Goal: Information Seeking & Learning: Learn about a topic

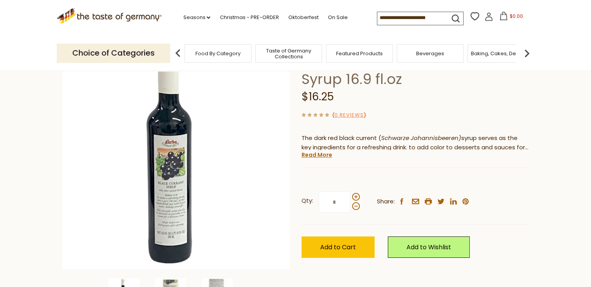
scroll to position [117, 0]
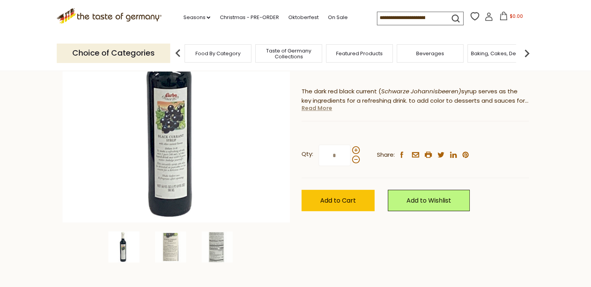
click at [319, 108] on link "Read More" at bounding box center [317, 108] width 31 height 8
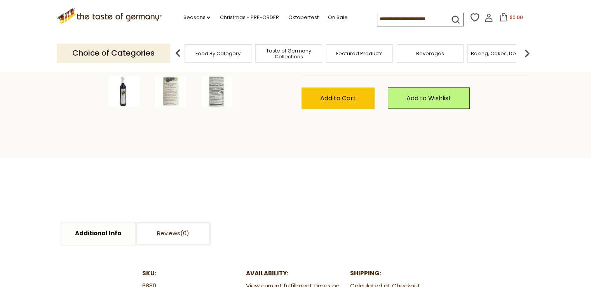
scroll to position [272, 0]
click at [220, 88] on img at bounding box center [217, 91] width 31 height 31
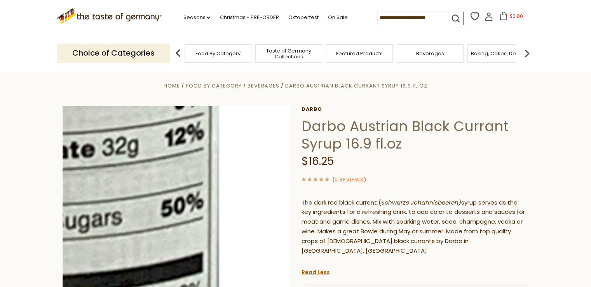
scroll to position [0, 0]
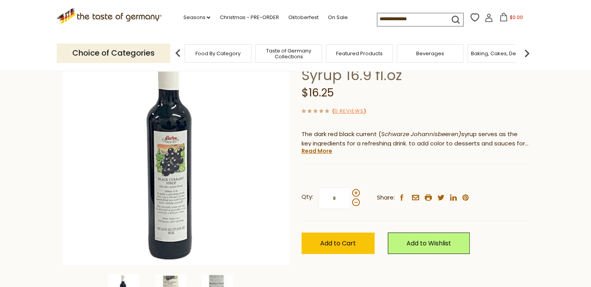
scroll to position [78, 0]
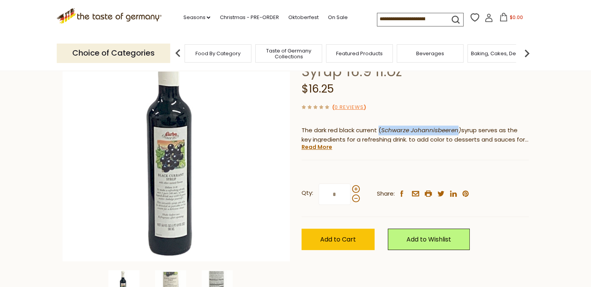
drag, startPoint x: 402, startPoint y: 127, endPoint x: 459, endPoint y: 129, distance: 57.2
click at [459, 129] on p "The dark red black current ( Schwarze Johannisbeeren) syrup serves as the key i…" at bounding box center [415, 135] width 227 height 19
click at [459, 129] on em "Schwarze Johannisbeeren)" at bounding box center [421, 130] width 80 height 8
drag, startPoint x: 383, startPoint y: 131, endPoint x: 458, endPoint y: 133, distance: 74.3
click at [458, 133] on em "Schwarze Johannisbeeren)" at bounding box center [421, 130] width 80 height 8
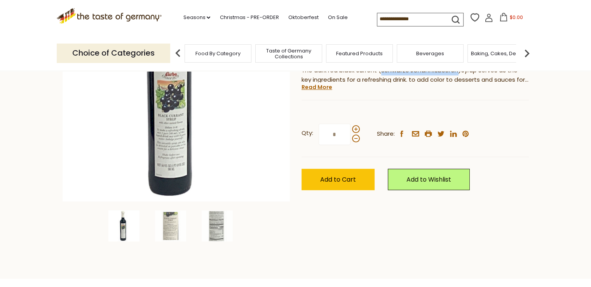
scroll to position [194, 0]
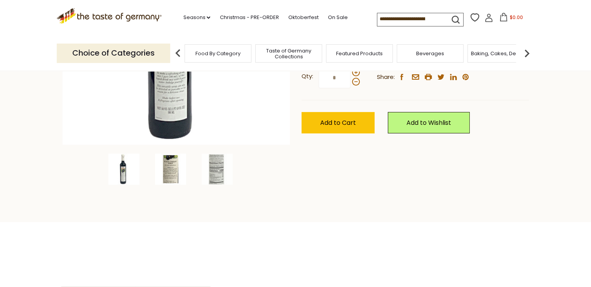
click at [161, 173] on img at bounding box center [170, 169] width 31 height 31
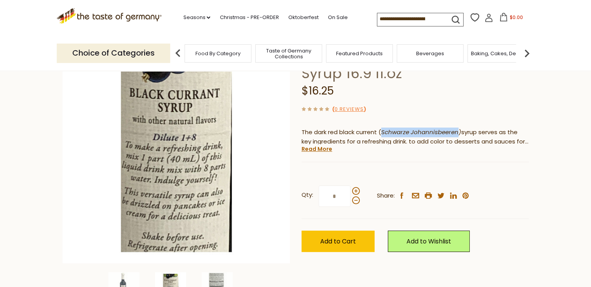
scroll to position [156, 0]
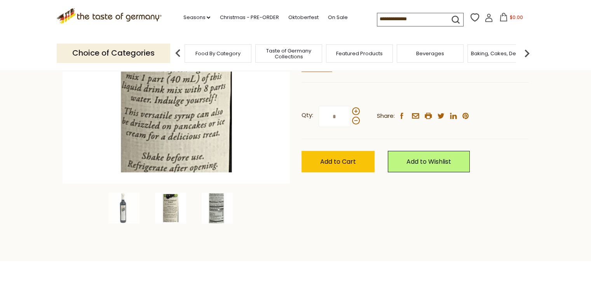
click at [215, 218] on img at bounding box center [217, 207] width 31 height 31
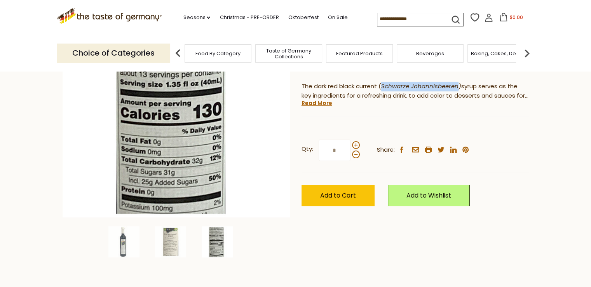
scroll to position [117, 0]
